Goal: Task Accomplishment & Management: Manage account settings

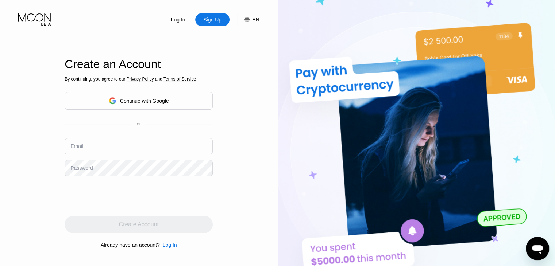
click at [131, 143] on input "text" at bounding box center [139, 146] width 148 height 16
paste input "[EMAIL_ADDRESS][DOMAIN_NAME]"
type input "[EMAIL_ADDRESS][DOMAIN_NAME]"
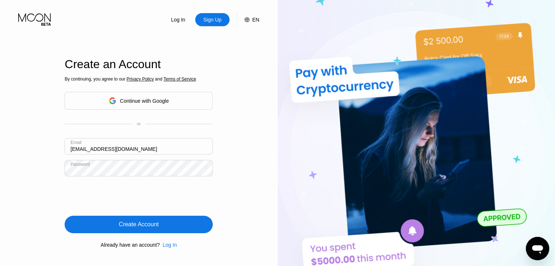
click at [172, 223] on div "Create Account" at bounding box center [139, 225] width 148 height 18
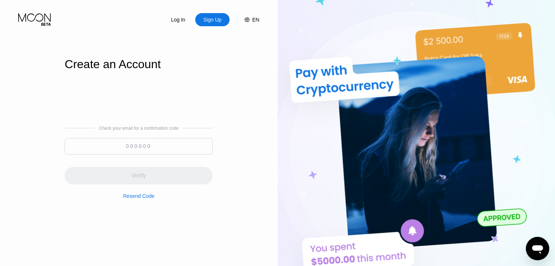
click at [156, 139] on input at bounding box center [139, 146] width 148 height 16
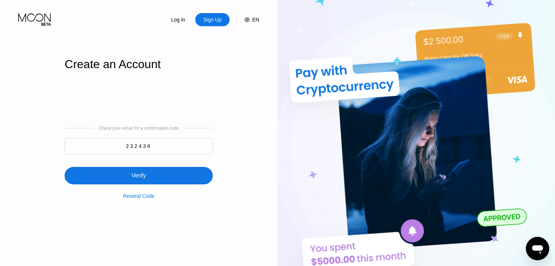
type input "232436"
click at [175, 173] on div "Verify" at bounding box center [139, 176] width 148 height 18
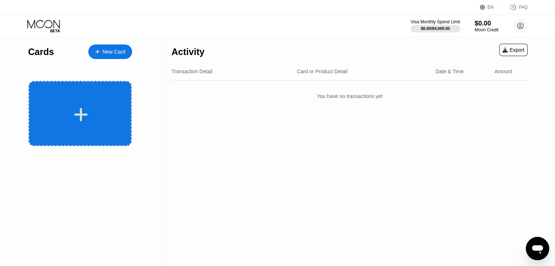
click at [90, 117] on div at bounding box center [81, 115] width 91 height 16
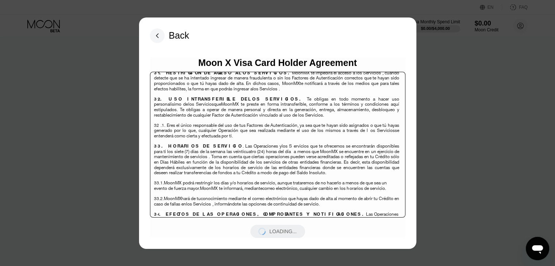
scroll to position [3225, 0]
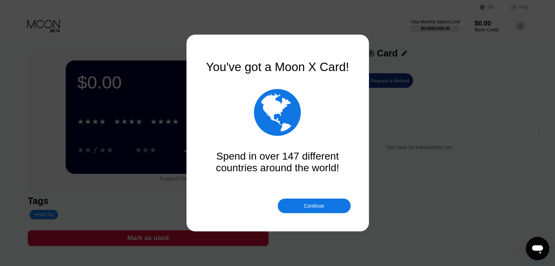
click at [301, 202] on div "Continue" at bounding box center [314, 206] width 73 height 15
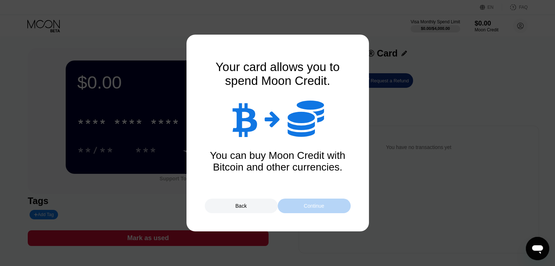
click at [298, 203] on div "Continue" at bounding box center [314, 206] width 73 height 15
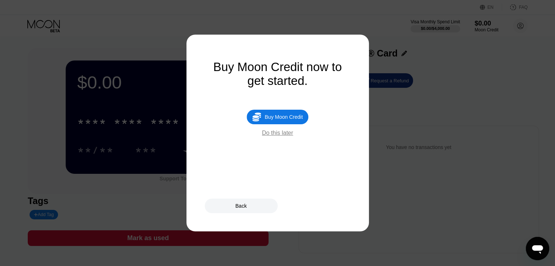
click at [280, 137] on div "Do this later" at bounding box center [277, 133] width 31 height 7
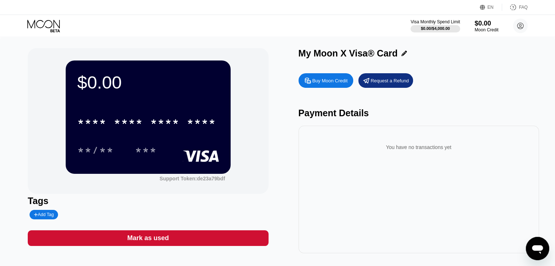
click at [48, 217] on div "Add Tag" at bounding box center [44, 214] width 20 height 5
type input "Thet Naung"
click at [93, 216] on icon at bounding box center [95, 215] width 4 height 4
click at [520, 28] on circle at bounding box center [520, 26] width 15 height 15
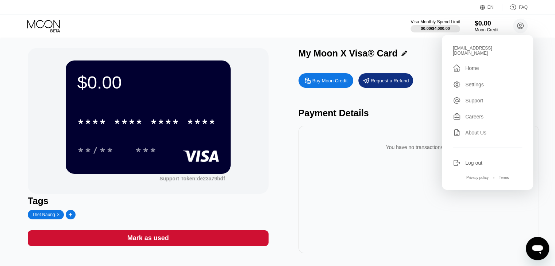
click at [472, 160] on div "Log out" at bounding box center [473, 163] width 17 height 6
